Goal: Find specific page/section: Find specific page/section

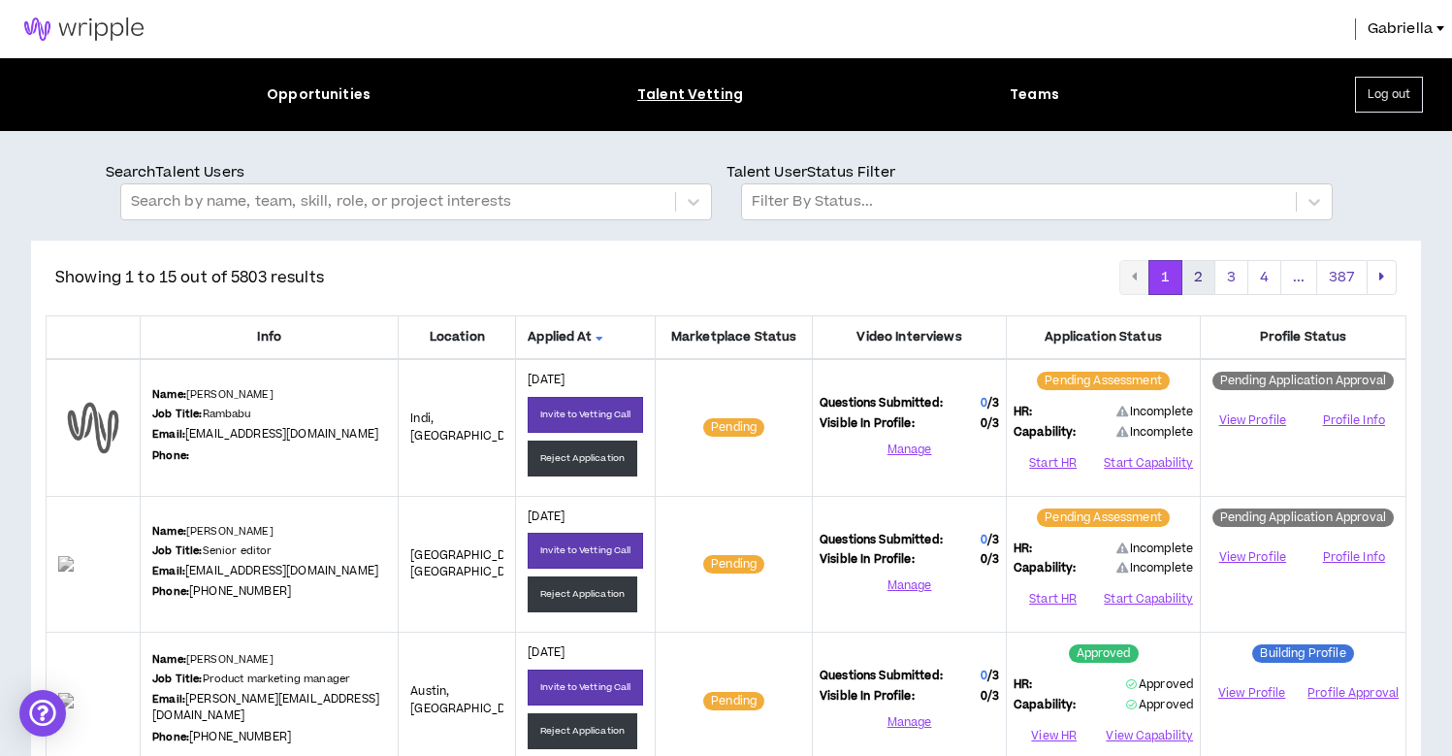
click at [1215, 277] on button "2" at bounding box center [1198, 277] width 34 height 35
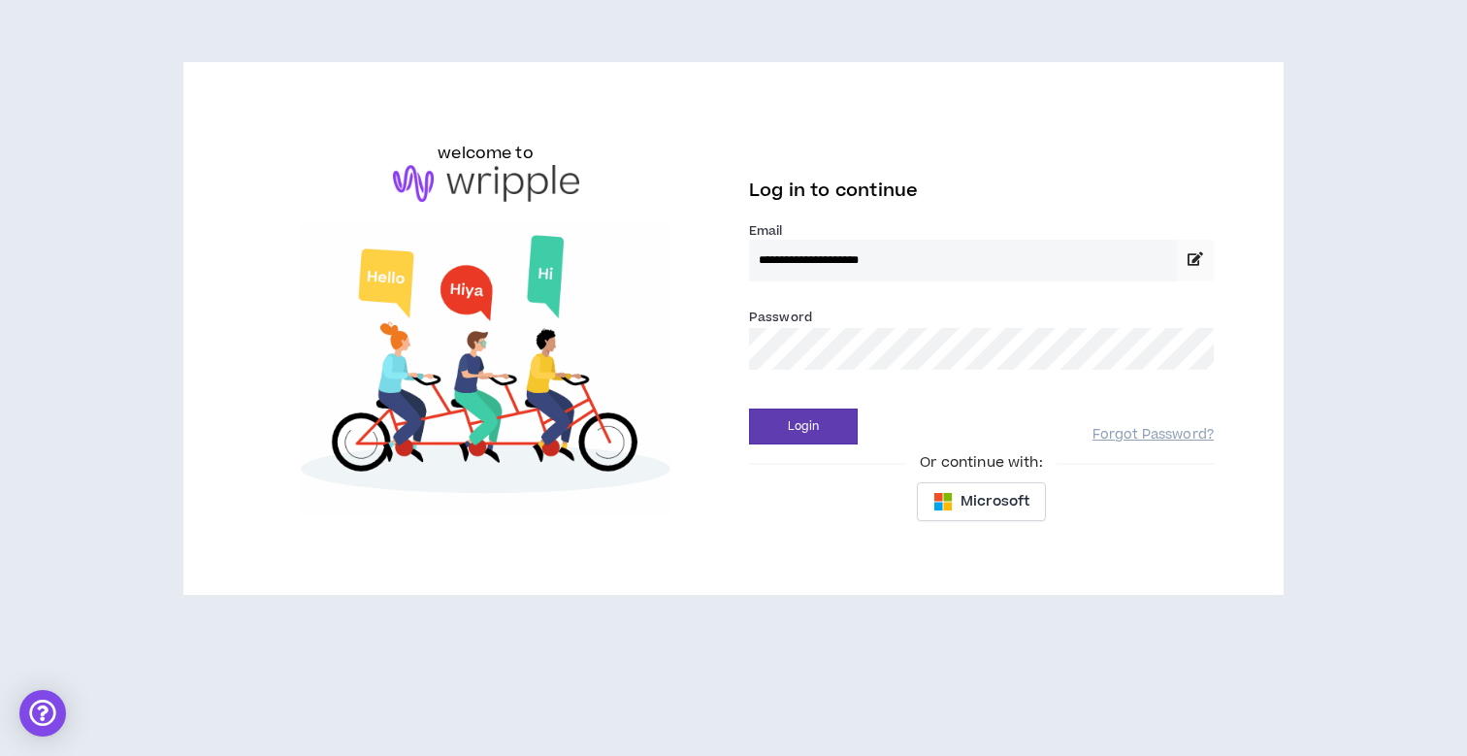
click at [803, 426] on button "Login" at bounding box center [803, 426] width 109 height 36
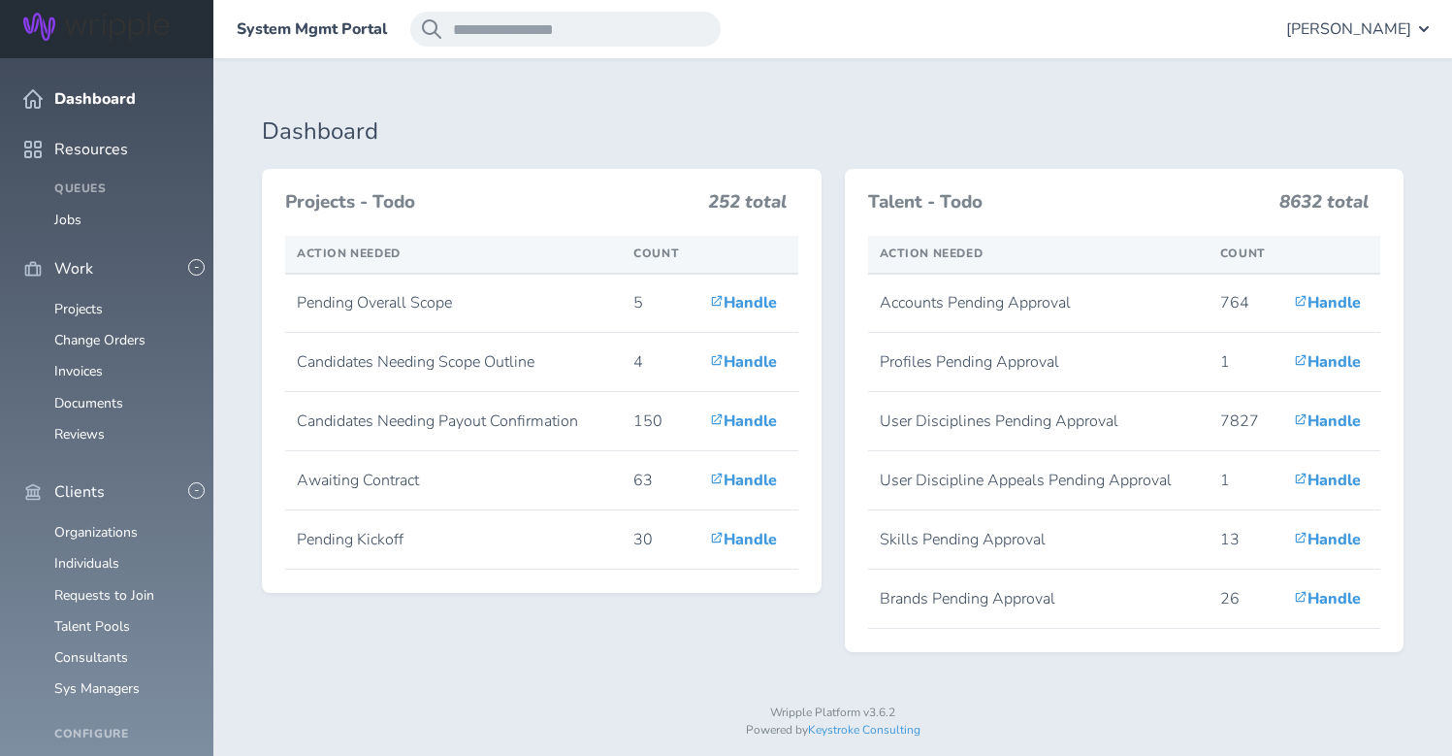
click at [1375, 32] on span "Gabriella Rico" at bounding box center [1348, 28] width 125 height 17
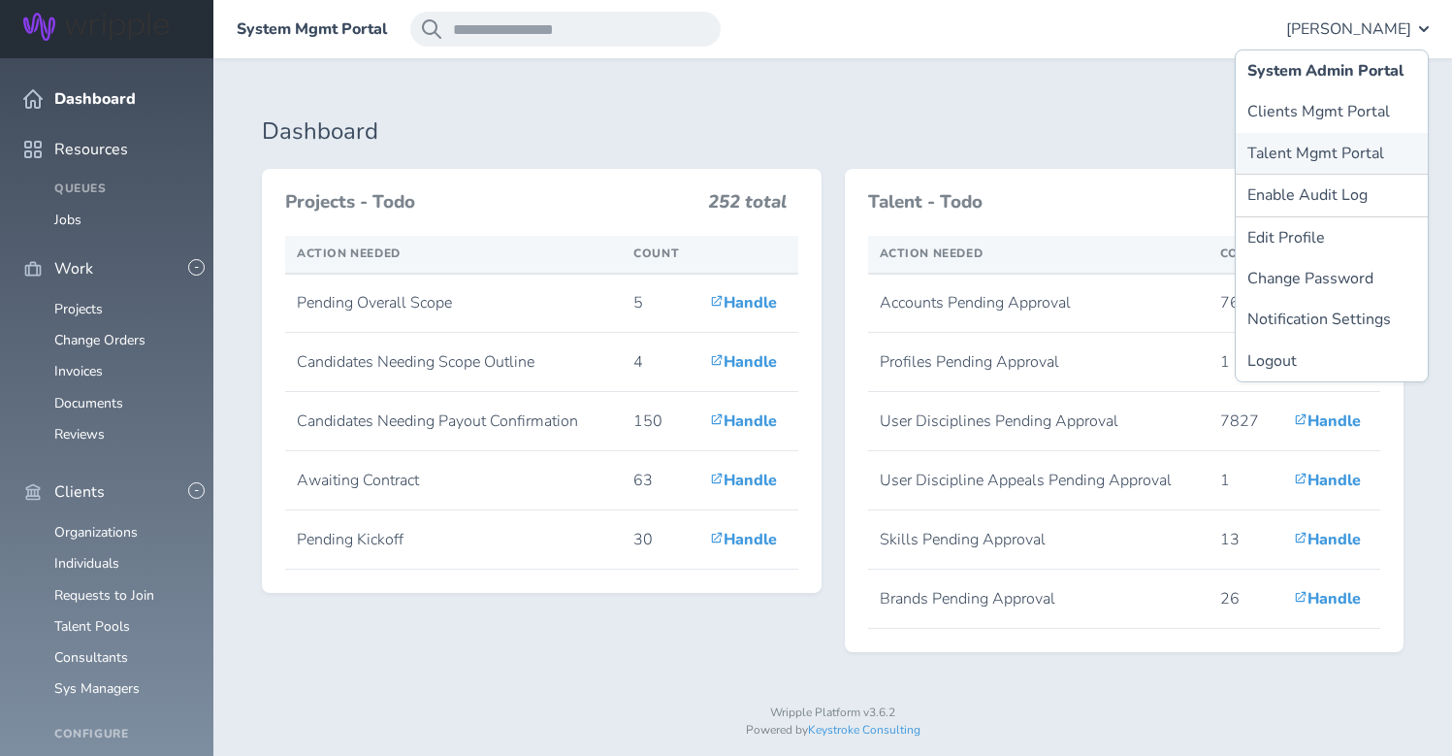
click at [1329, 144] on link "Talent Mgmt Portal" at bounding box center [1332, 153] width 192 height 41
